Goal: Task Accomplishment & Management: Use online tool/utility

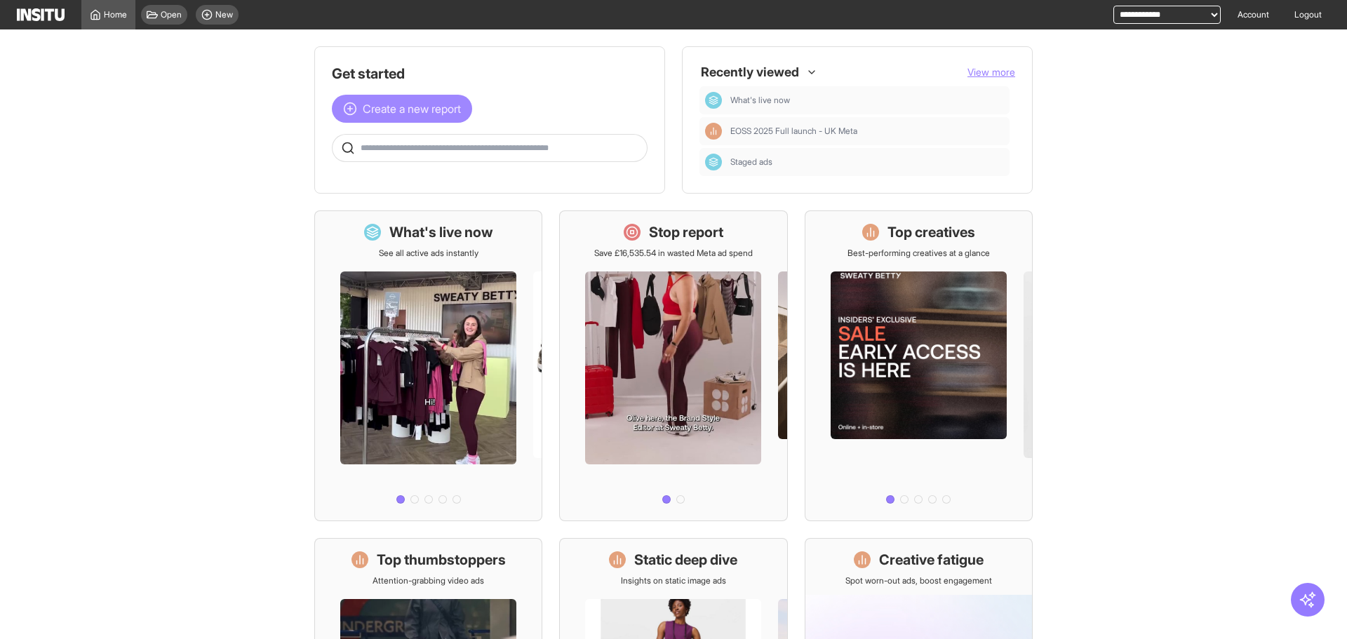
click at [386, 119] on button "Create a new report" at bounding box center [402, 109] width 140 height 28
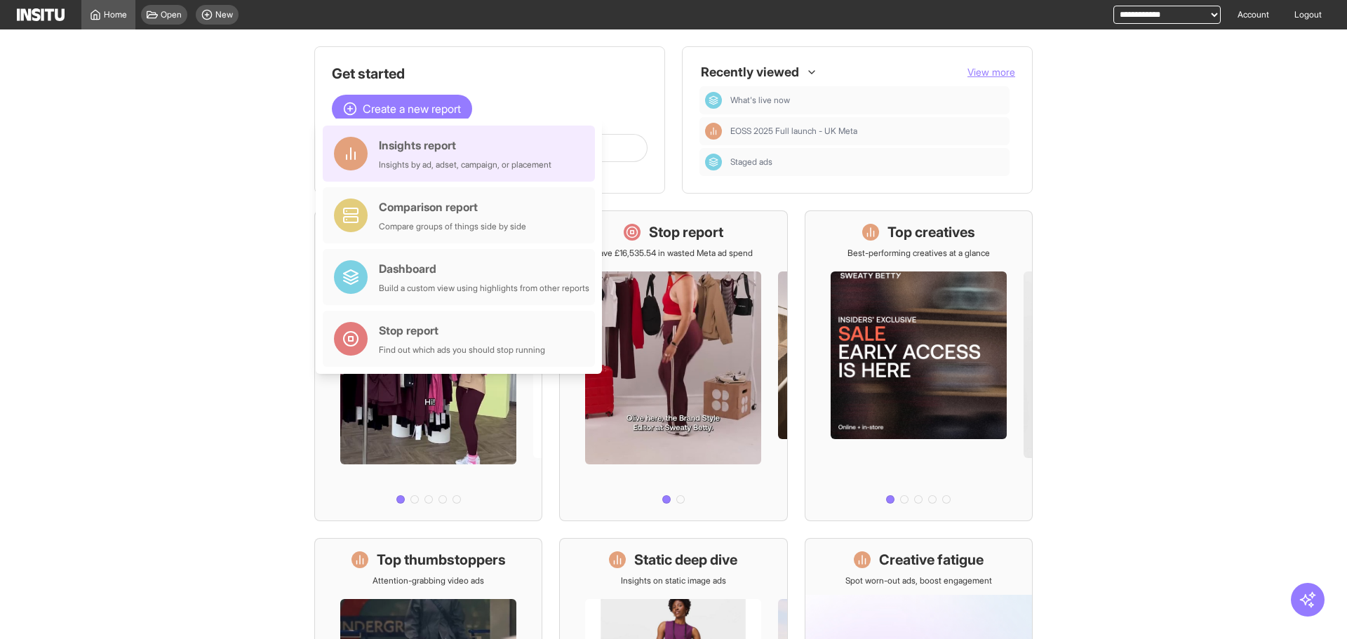
click at [431, 147] on div "Insights report" at bounding box center [465, 145] width 173 height 17
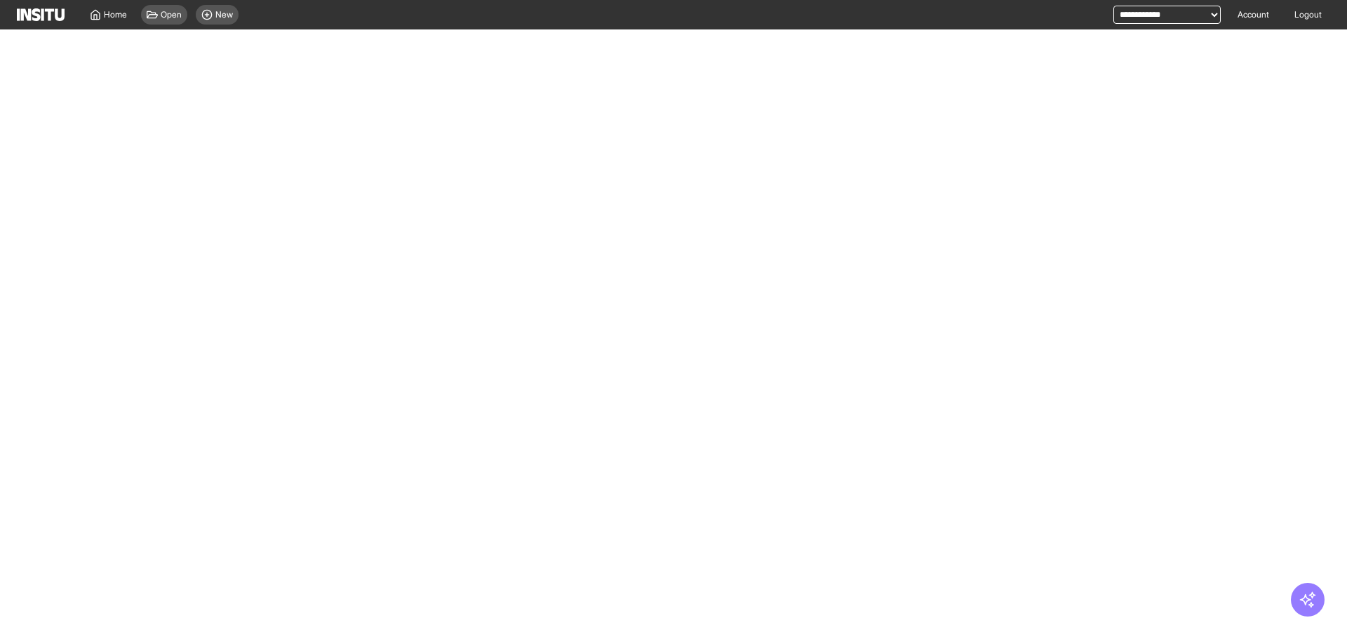
select select "**"
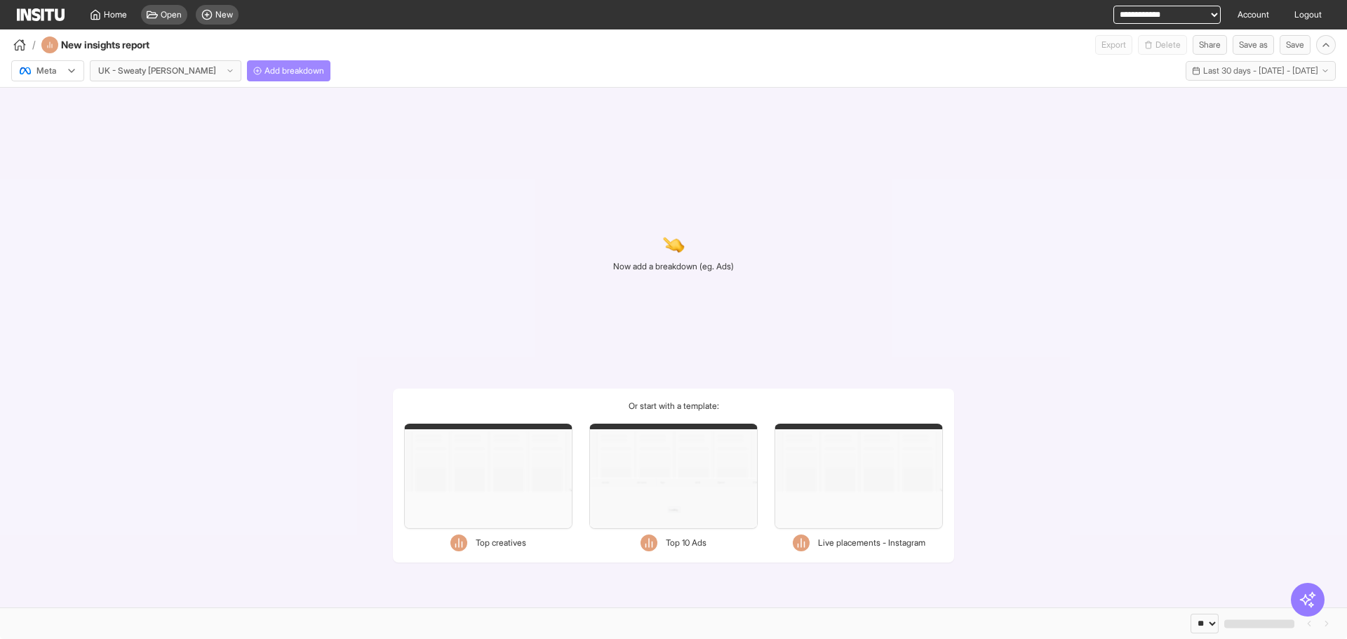
click at [258, 61] on button "Add breakdown" at bounding box center [288, 70] width 83 height 21
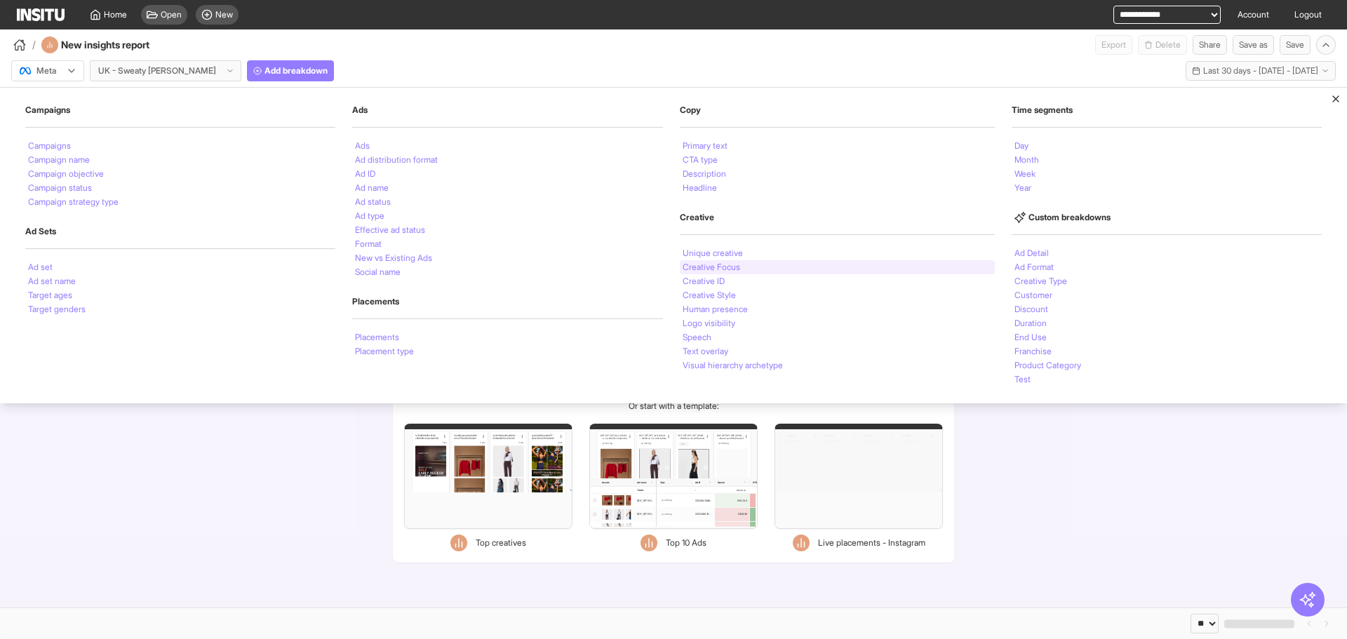
click at [782, 263] on div "Creative Focus" at bounding box center [837, 267] width 315 height 14
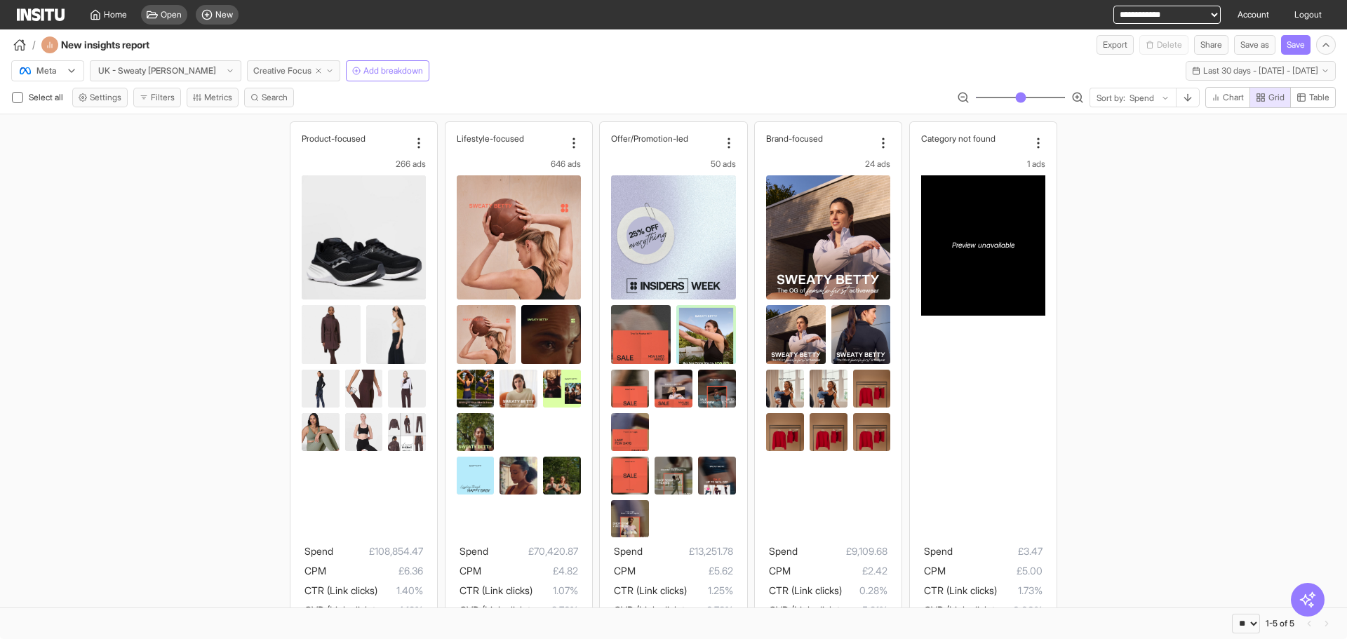
click at [326, 69] on icon "button" at bounding box center [330, 71] width 8 height 8
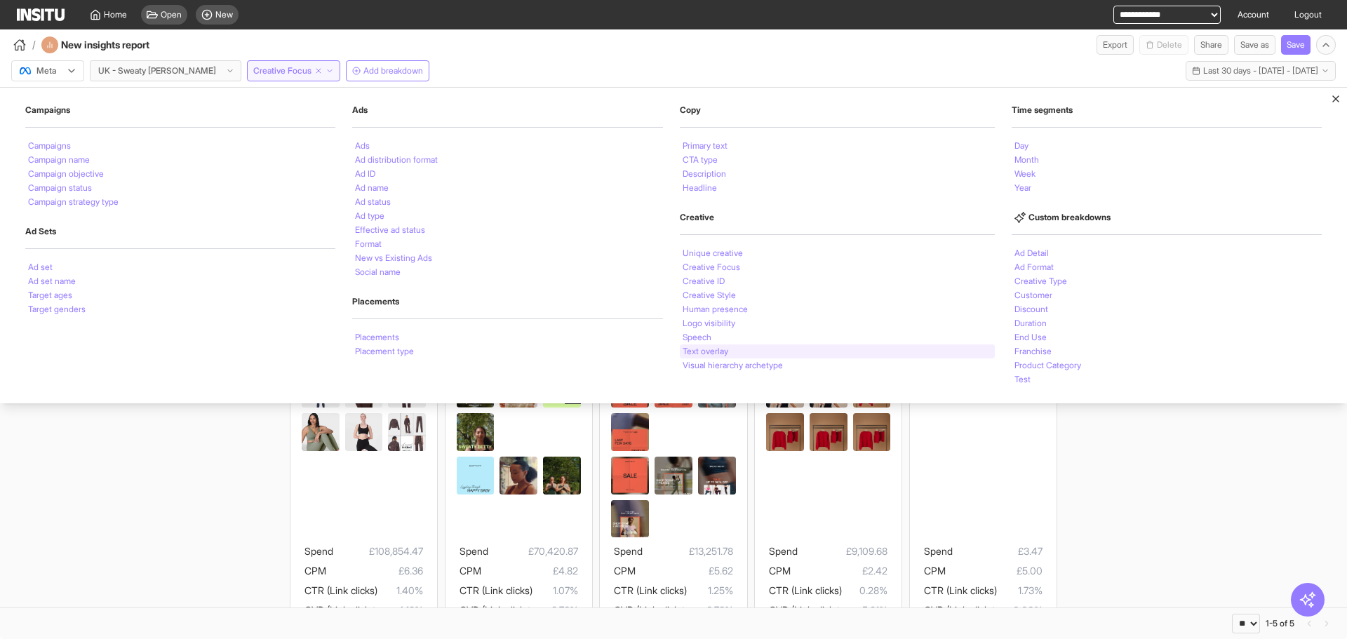
click at [698, 349] on li "Text overlay" at bounding box center [706, 351] width 46 height 8
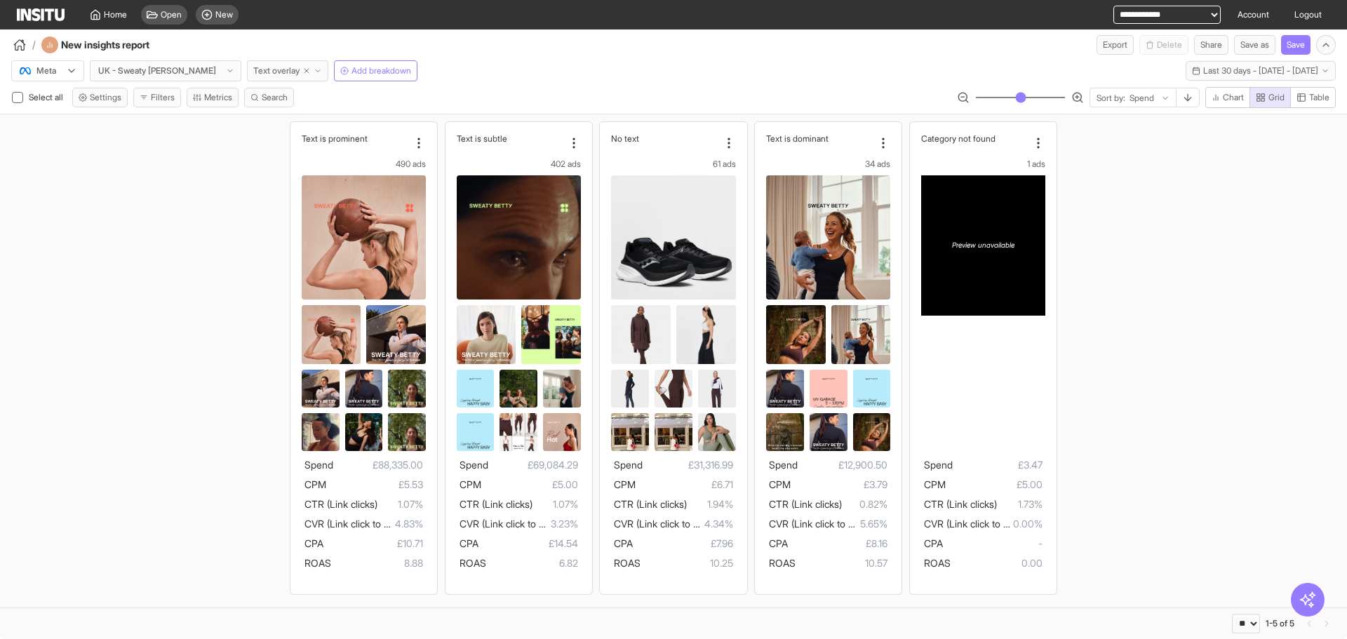
click at [253, 69] on span "Text overlay" at bounding box center [276, 70] width 46 height 11
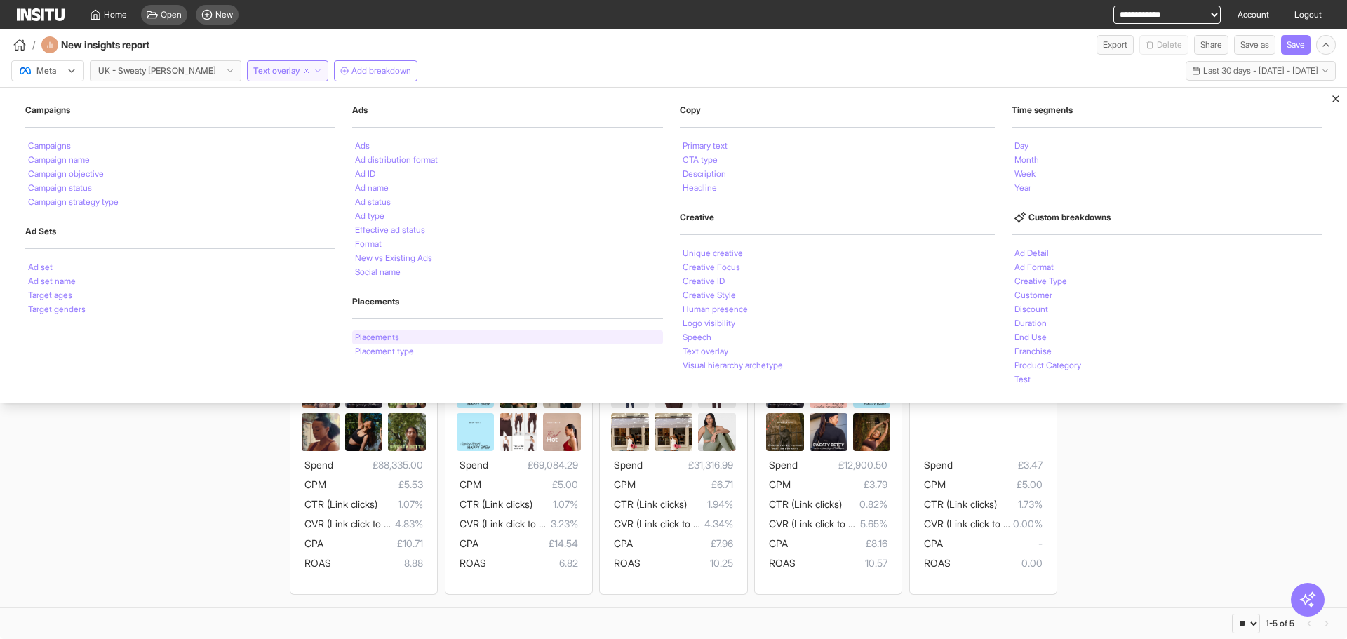
click at [439, 342] on div "Placements" at bounding box center [507, 337] width 310 height 14
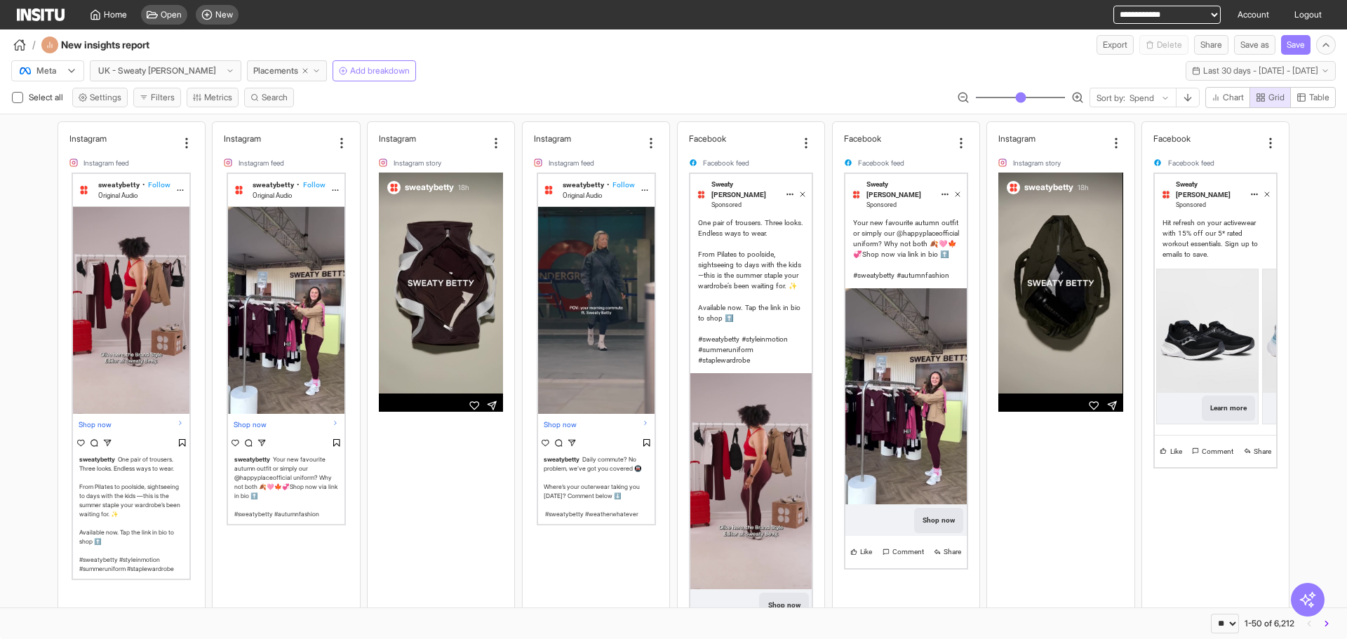
click at [833, 71] on div "Meta UK - Sweaty Betty Placements Add breakdown Last 30 days - Tue 19 Aug - Wed…" at bounding box center [673, 68] width 1347 height 27
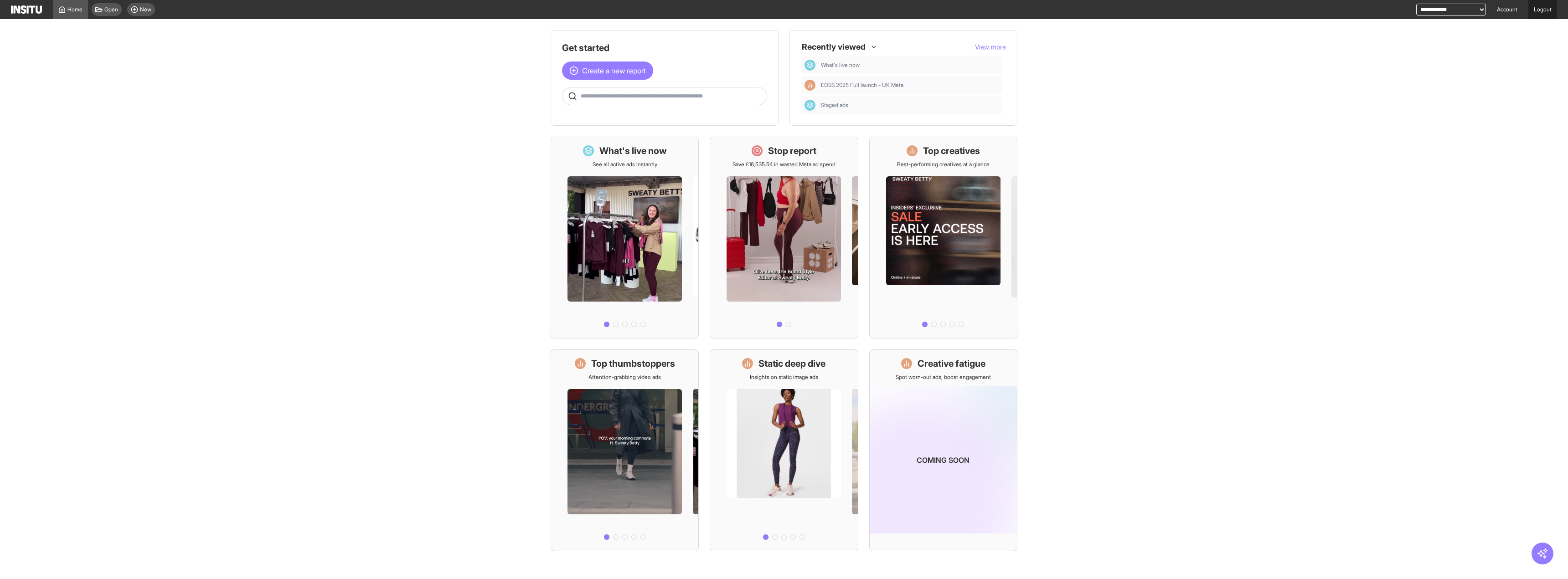
click at [1534, 12] on link "Logout" at bounding box center [1543, 9] width 29 height 19
